Goal: Complete application form

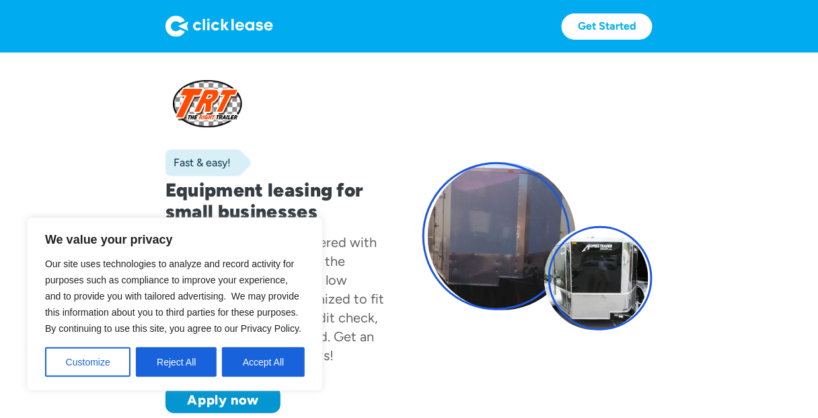
click at [258, 361] on button "Accept All" at bounding box center [263, 362] width 83 height 30
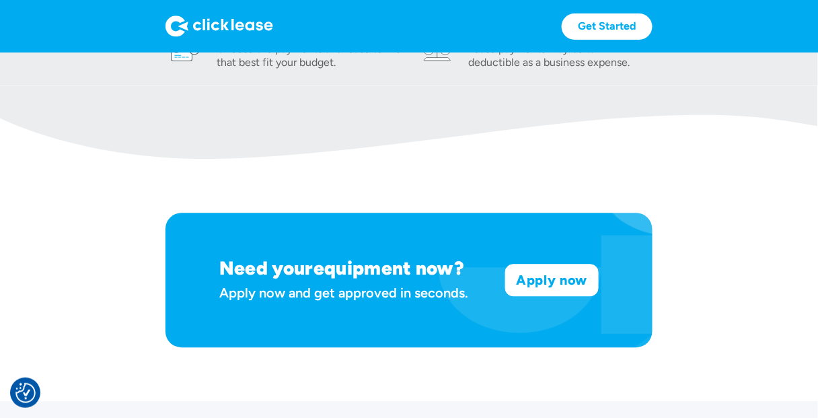
scroll to position [700, 0]
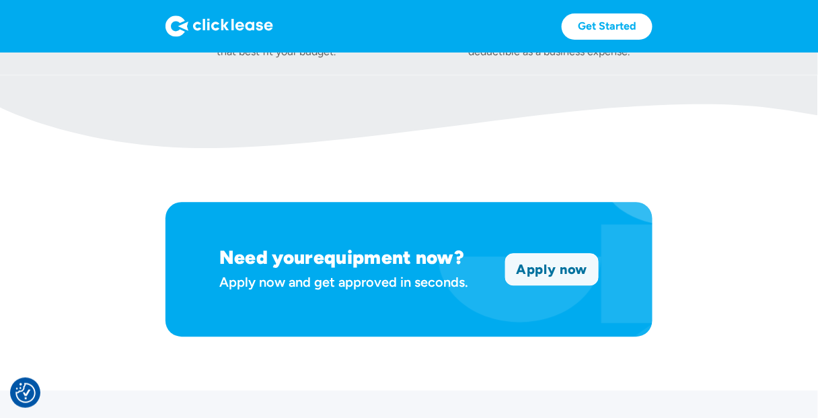
click at [576, 270] on link "Apply now" at bounding box center [552, 269] width 92 height 31
